Goal: Communication & Community: Answer question/provide support

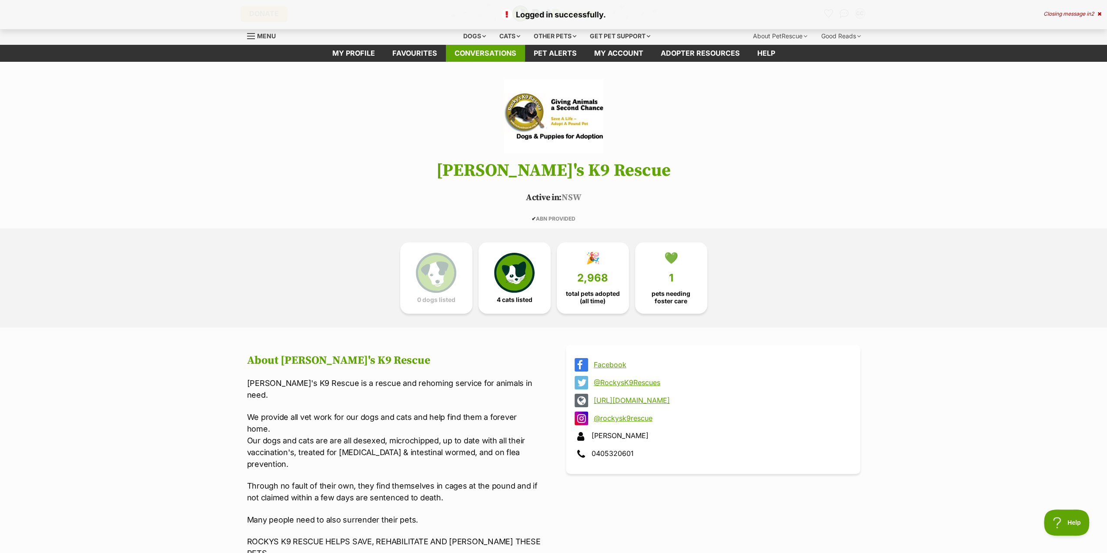
click at [486, 56] on link "Conversations" at bounding box center [485, 53] width 79 height 17
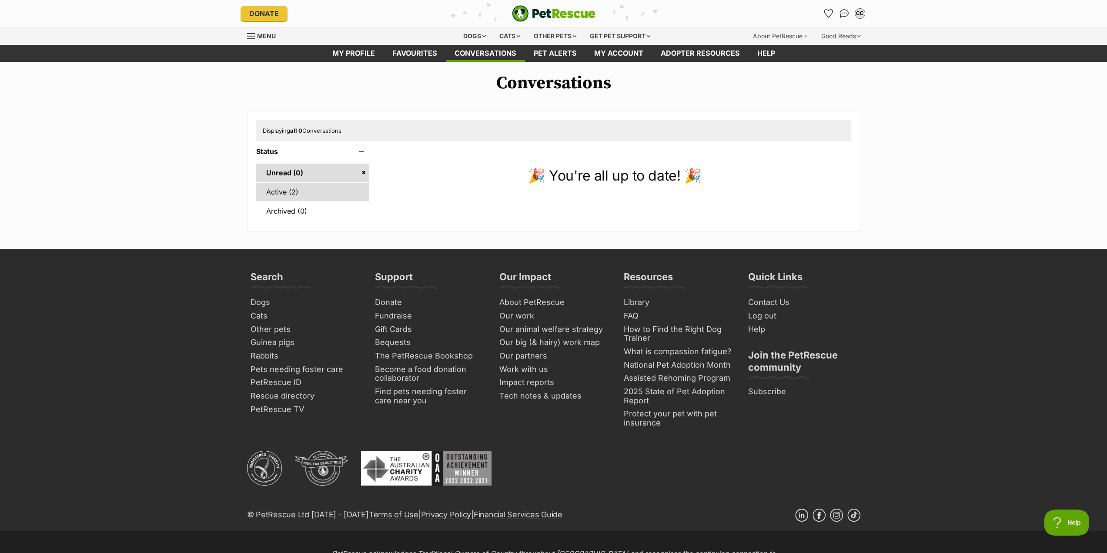
click at [350, 194] on link "Active (2)" at bounding box center [313, 192] width 114 height 18
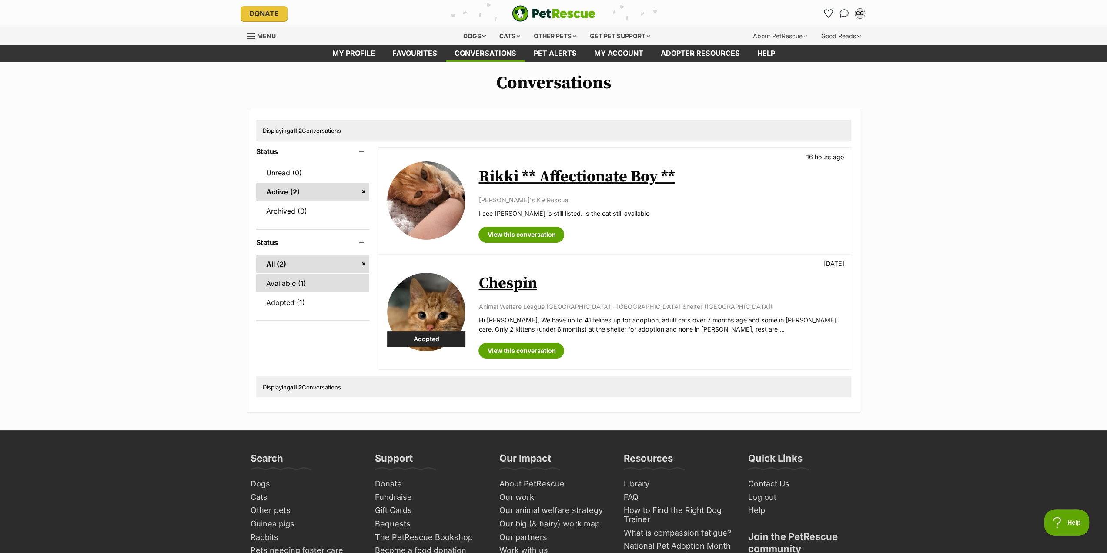
click at [305, 284] on link "Available (1)" at bounding box center [313, 283] width 114 height 18
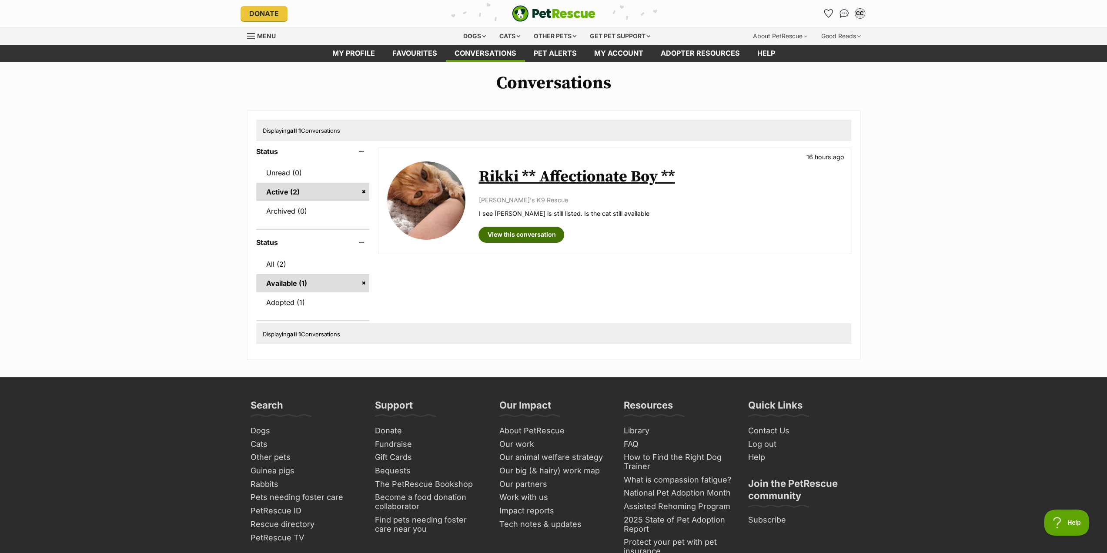
click at [516, 235] on link "View this conversation" at bounding box center [522, 235] width 86 height 16
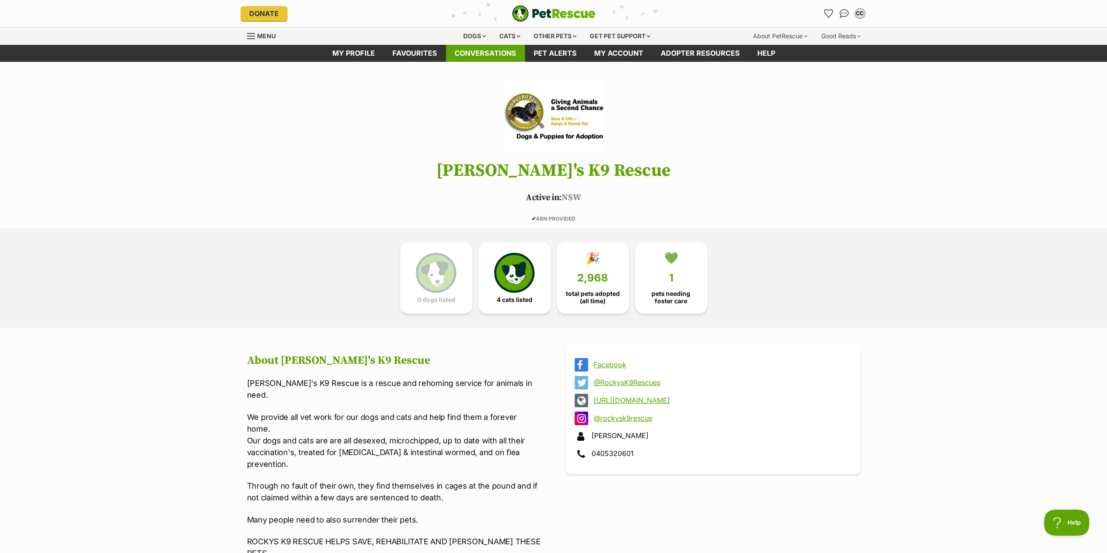
click at [482, 57] on link "Conversations" at bounding box center [485, 53] width 79 height 17
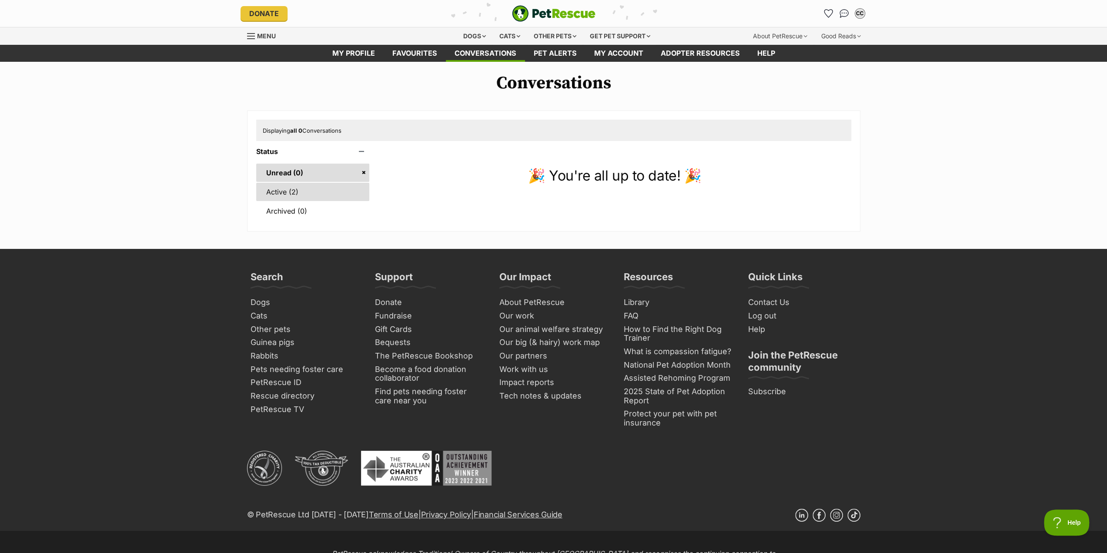
click at [271, 193] on link "Active (2)" at bounding box center [313, 192] width 114 height 18
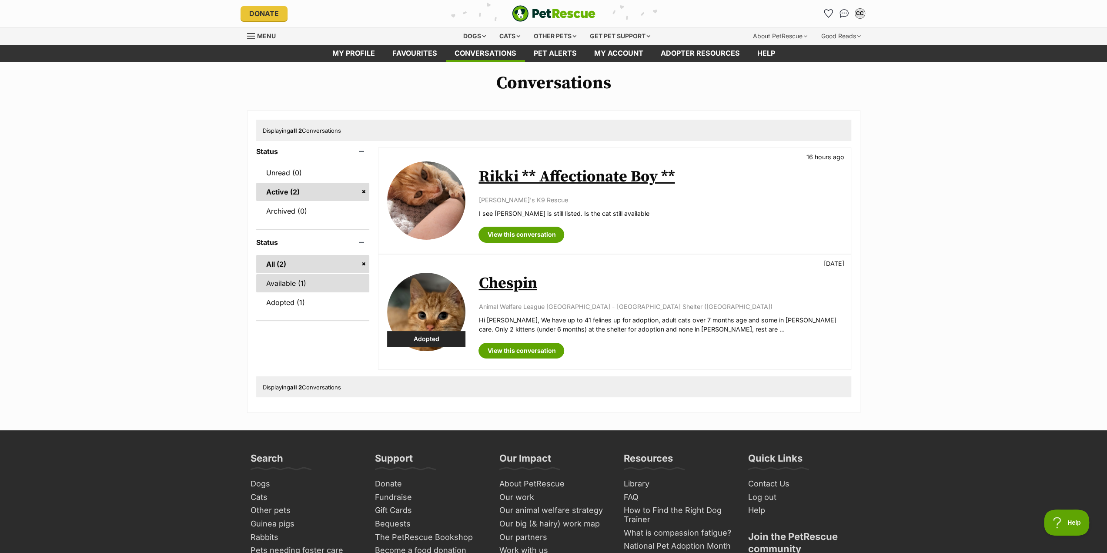
click at [279, 286] on link "Available (1)" at bounding box center [313, 283] width 114 height 18
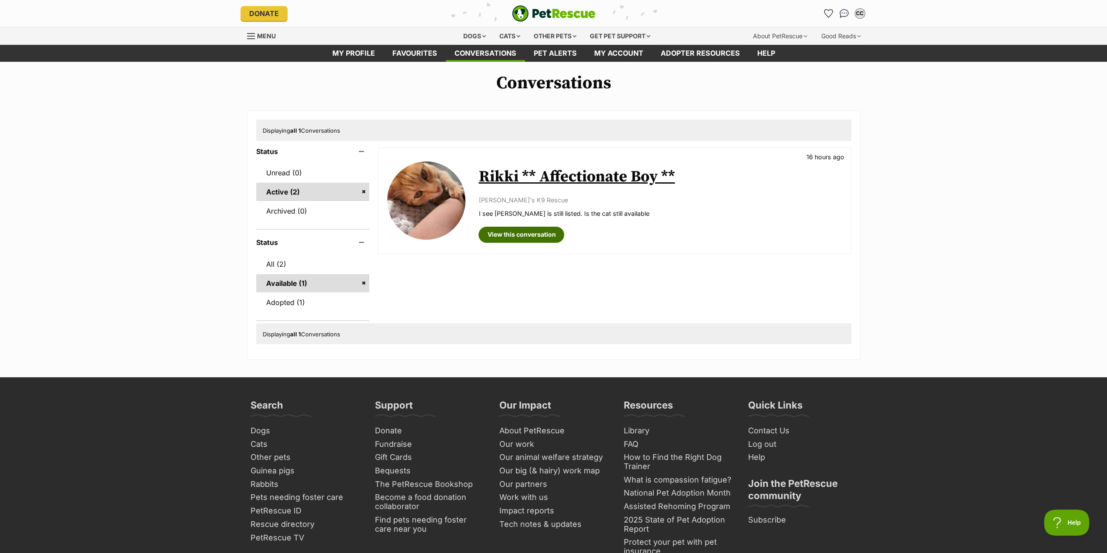
click at [530, 235] on link "View this conversation" at bounding box center [522, 235] width 86 height 16
